Goal: Find specific page/section: Find specific page/section

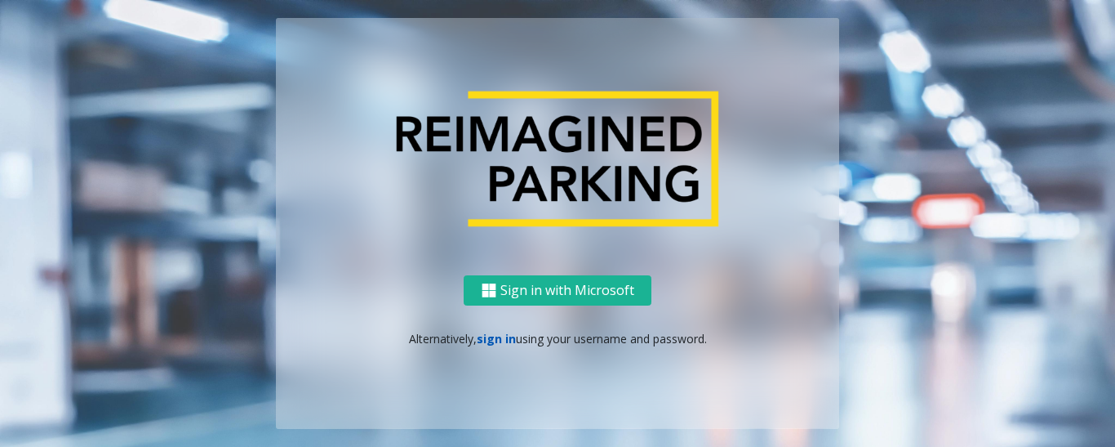
click at [491, 342] on link "sign in" at bounding box center [496, 339] width 39 height 16
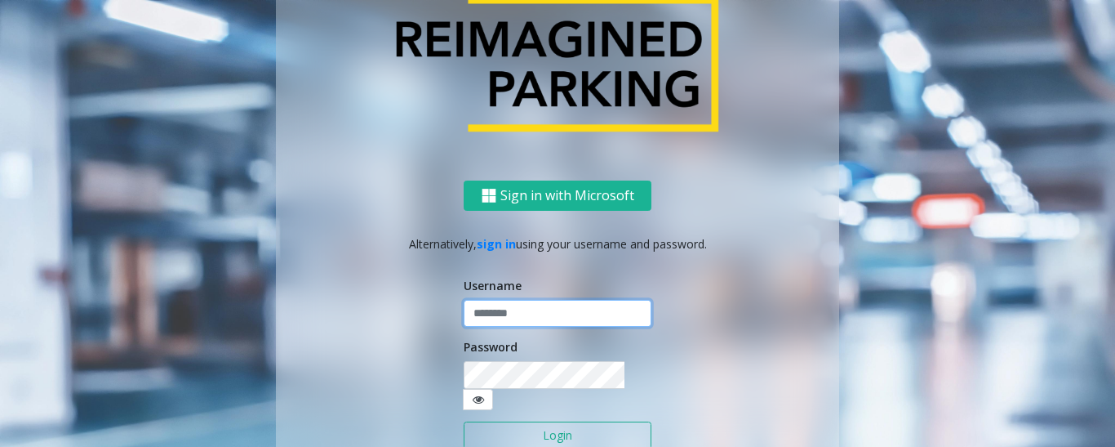
type input "******"
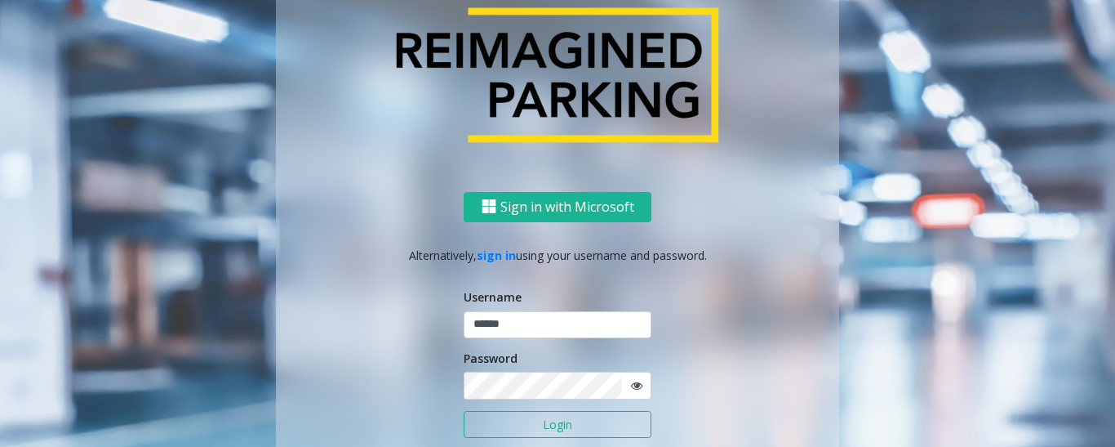
click at [510, 422] on button "Login" at bounding box center [558, 425] width 188 height 28
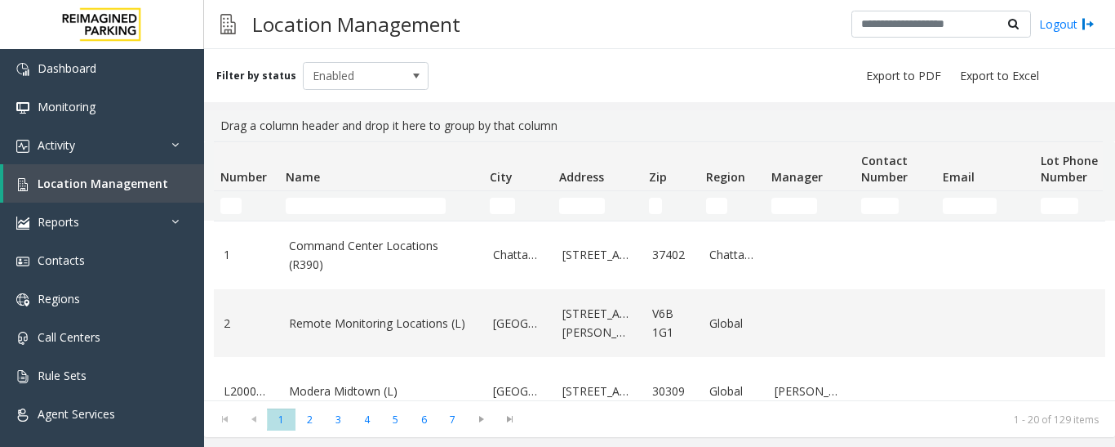
click at [321, 207] on input "Name Filter" at bounding box center [366, 206] width 160 height 16
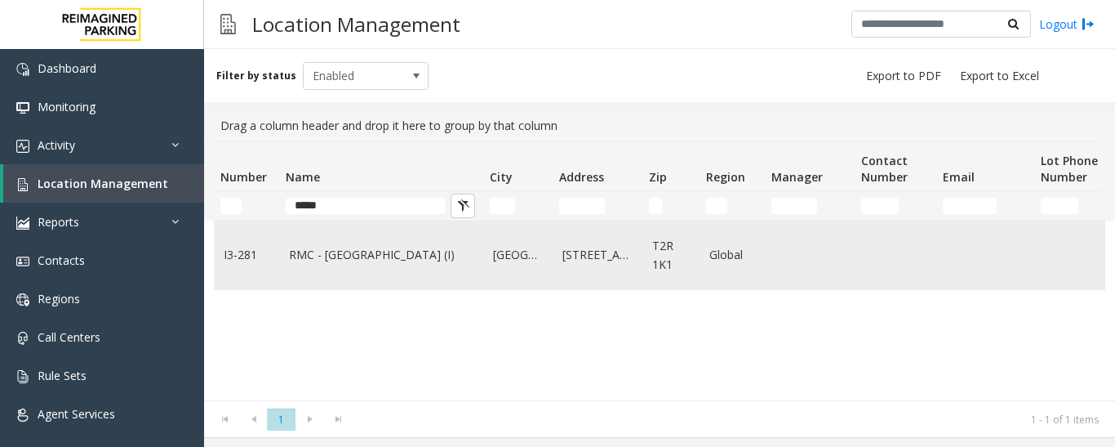
type input "*****"
click at [353, 274] on td "RMC - Mount Royal Village (I)" at bounding box center [381, 255] width 204 height 68
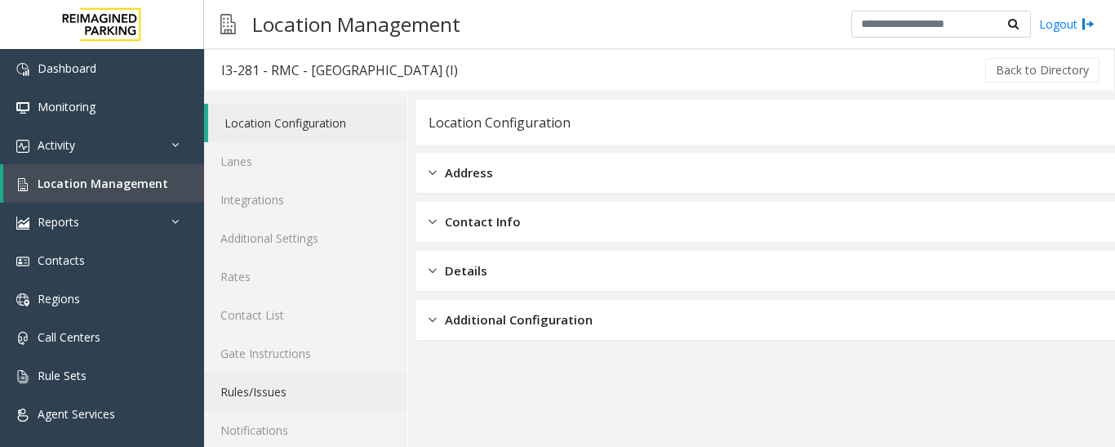
scroll to position [91, 0]
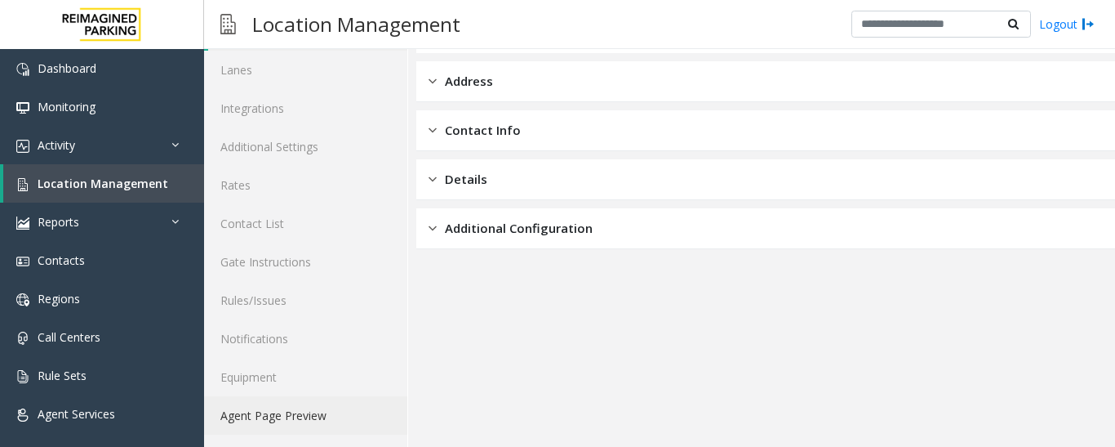
click at [293, 419] on link "Agent Page Preview" at bounding box center [305, 415] width 203 height 38
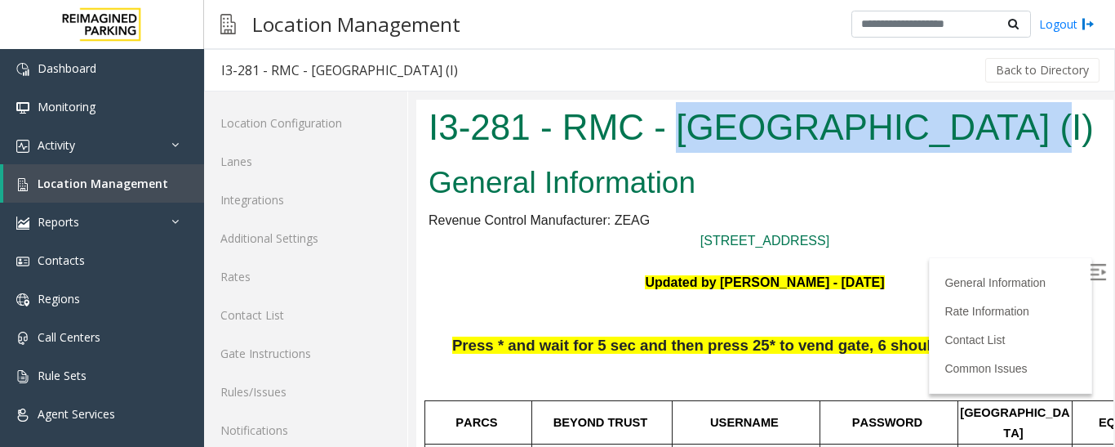
drag, startPoint x: 678, startPoint y: 130, endPoint x: 997, endPoint y: 145, distance: 319.6
click at [997, 145] on h1 "I3-281 - RMC - Mount Royal Village (I)" at bounding box center [765, 127] width 673 height 51
copy h1 "Mount Royal Village"
click at [1090, 270] on img at bounding box center [1098, 272] width 16 height 16
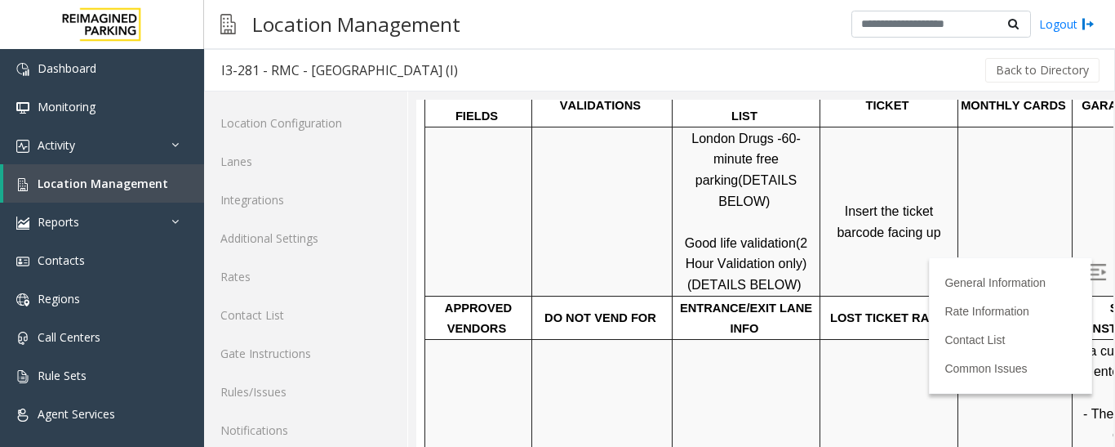
scroll to position [572, 0]
drag, startPoint x: 687, startPoint y: 198, endPoint x: 736, endPoint y: 208, distance: 50.9
click at [736, 208] on p "London Drugs - 60-minute free parking (DETAILS BELOW) Good life validation (2 H…" at bounding box center [746, 210] width 145 height 167
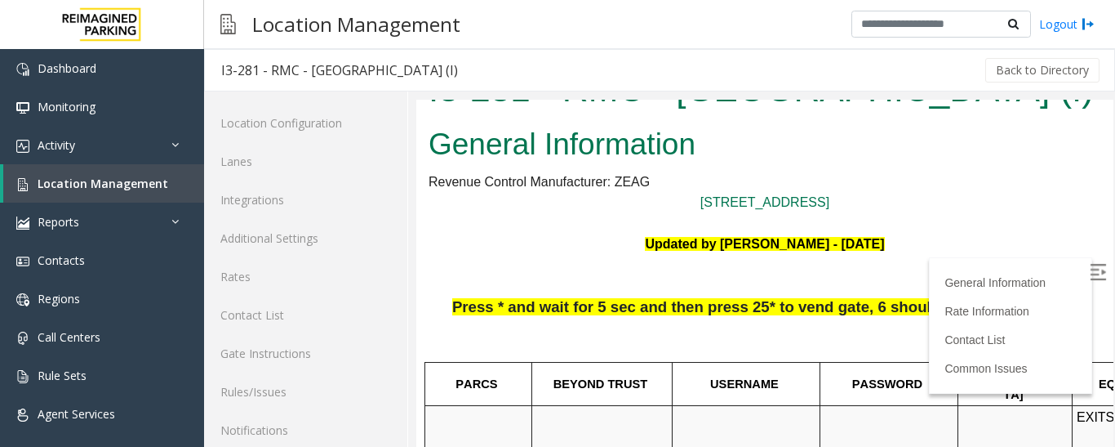
scroll to position [0, 0]
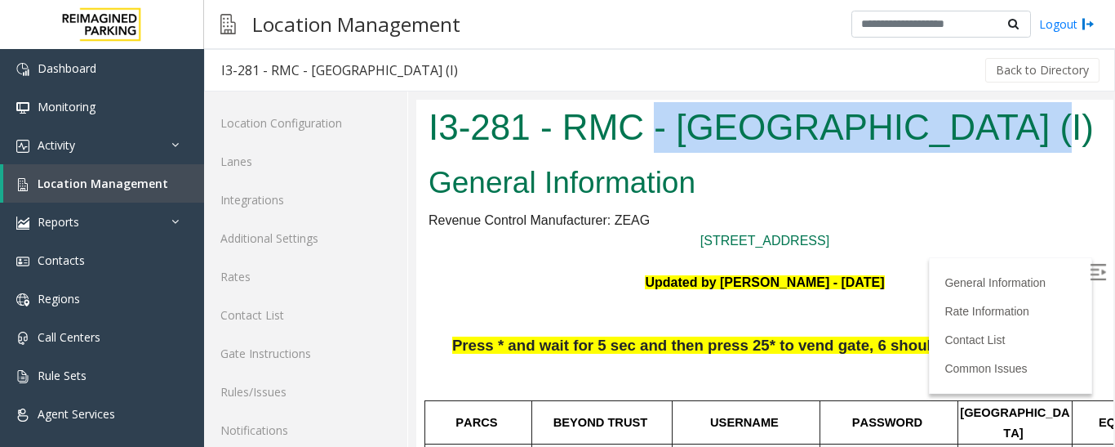
drag, startPoint x: 658, startPoint y: 141, endPoint x: 994, endPoint y: 152, distance: 336.6
click at [994, 152] on h1 "I3-281 - RMC - Mount Royal Village (I)" at bounding box center [765, 127] width 673 height 51
click at [765, 155] on div "I3-281 - RMC - Mount Royal Village (I)" at bounding box center [764, 130] width 697 height 60
drag, startPoint x: 674, startPoint y: 125, endPoint x: 994, endPoint y: 145, distance: 320.7
click at [994, 145] on h1 "I3-281 - RMC - Mount Royal Village (I)" at bounding box center [765, 127] width 673 height 51
